Goal: Task Accomplishment & Management: Manage account settings

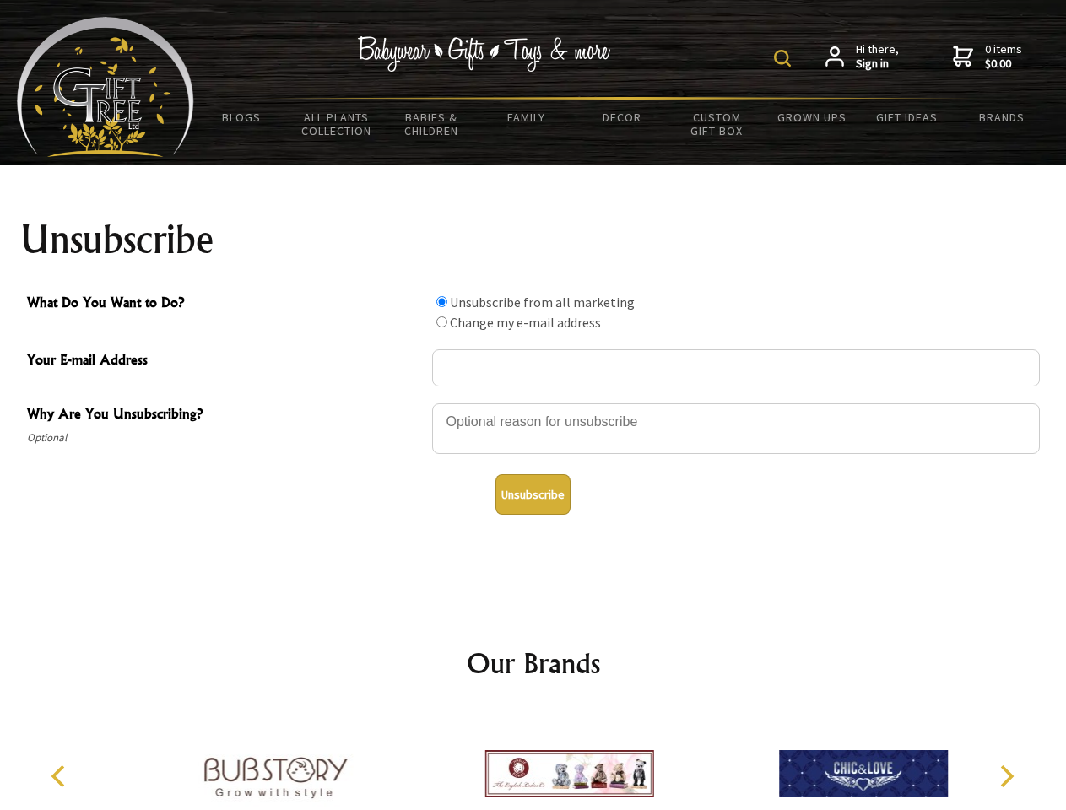
click at [785, 58] on img at bounding box center [782, 58] width 17 height 17
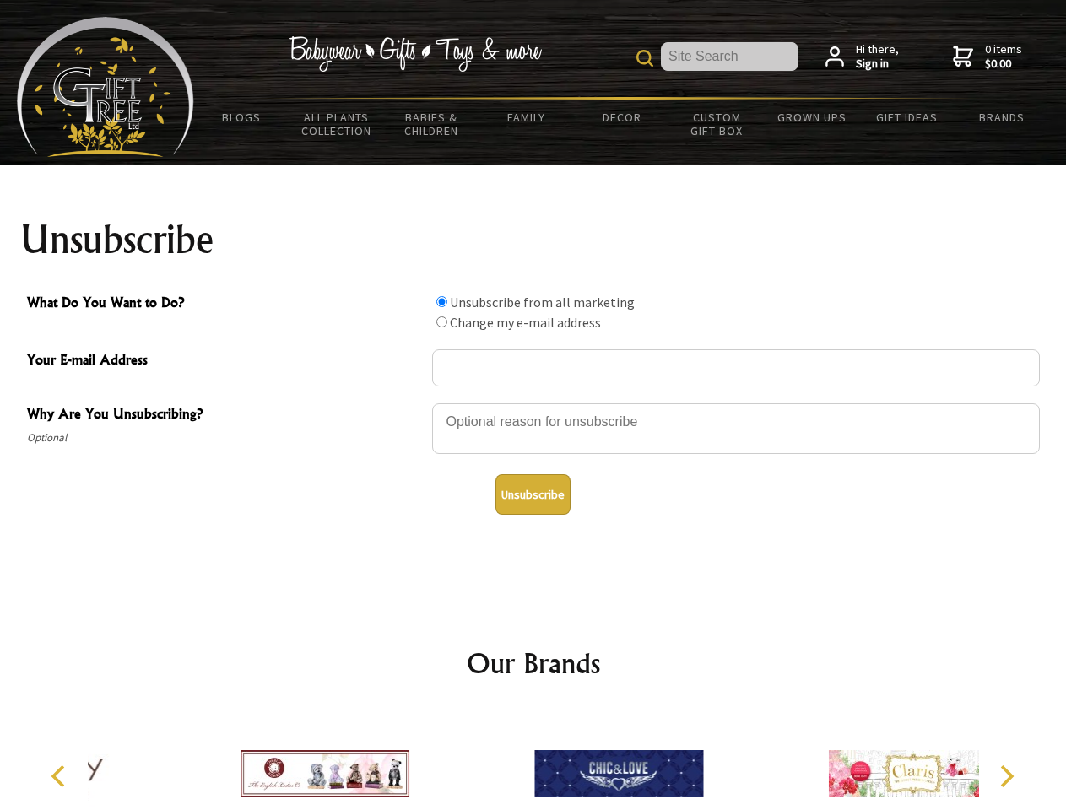
click at [533, 403] on div at bounding box center [736, 431] width 608 height 59
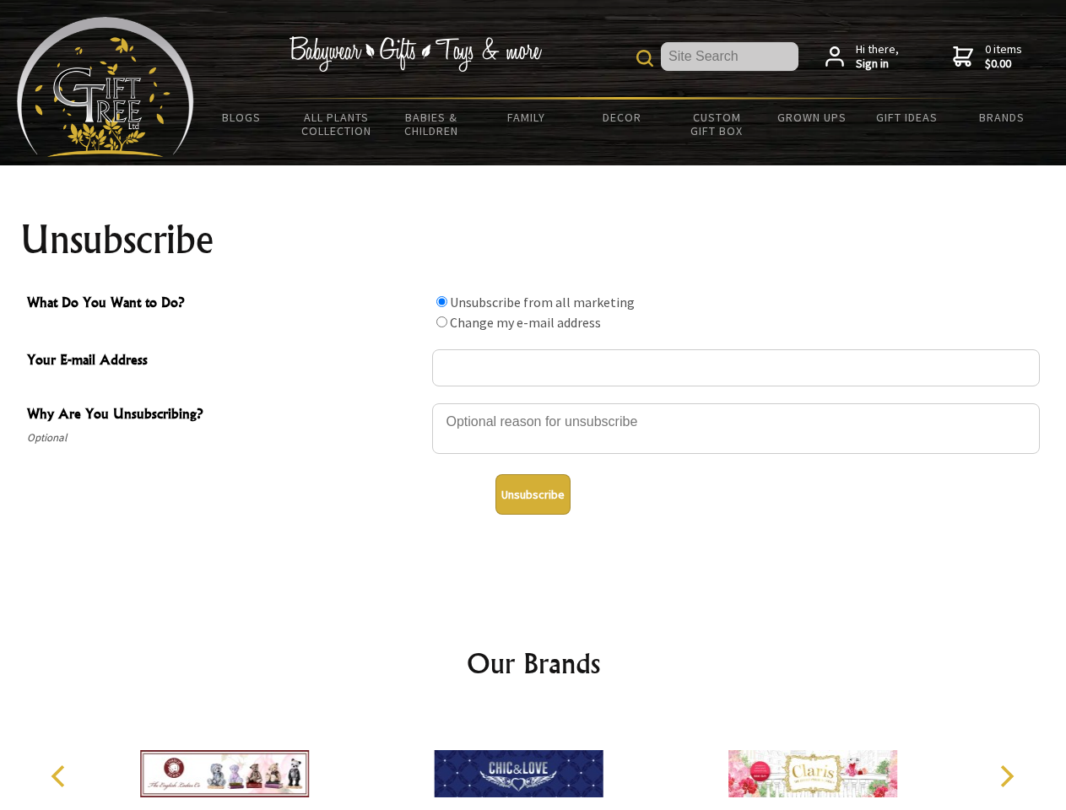
click at [441, 301] on input "What Do You Want to Do?" at bounding box center [441, 301] width 11 height 11
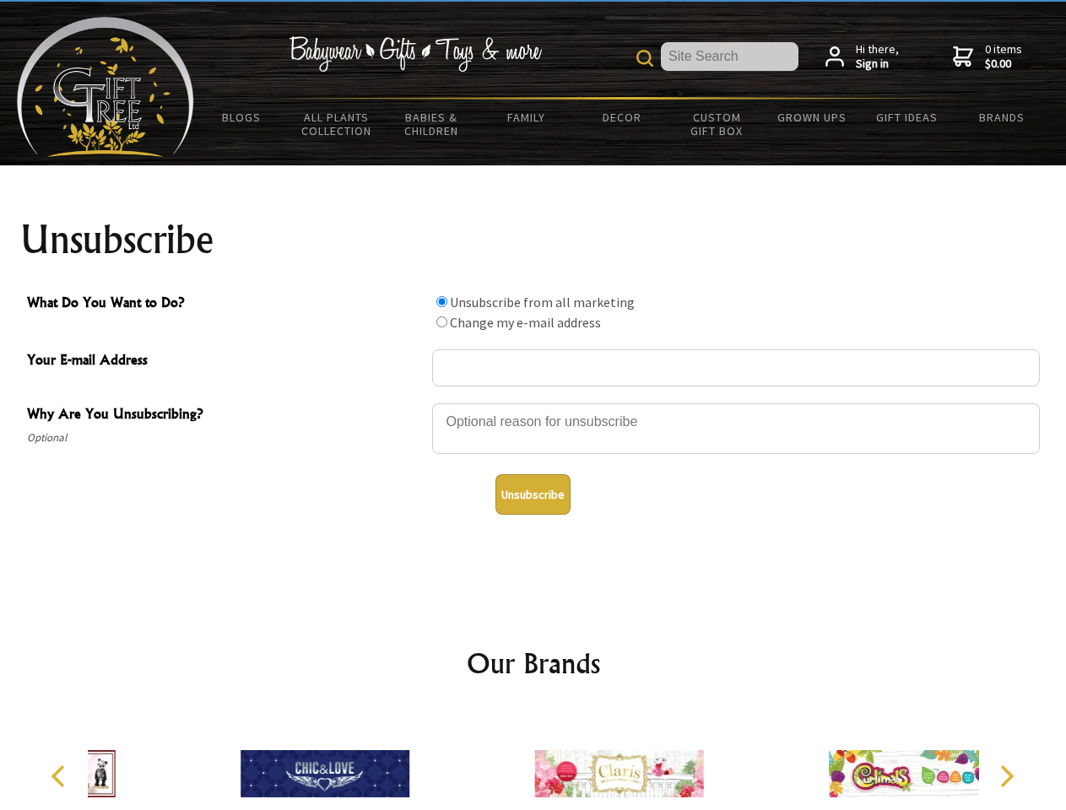
click at [441, 322] on input "What Do You Want to Do?" at bounding box center [441, 321] width 11 height 11
click at [533, 495] on button "Unsubscribe" at bounding box center [532, 494] width 75 height 41
click at [533, 760] on div at bounding box center [619, 777] width 294 height 132
click at [61, 776] on icon "Previous" at bounding box center [60, 776] width 22 height 22
click at [1006, 776] on icon "Next" at bounding box center [1005, 776] width 22 height 22
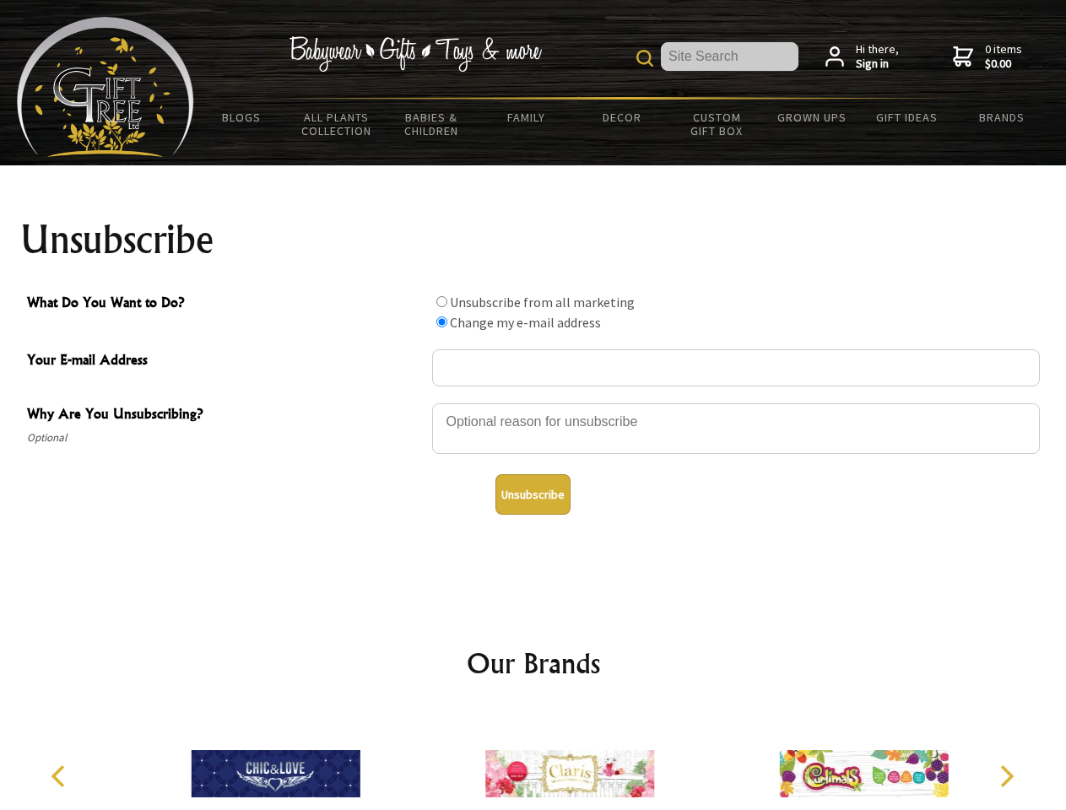
radio input "true"
